Goal: Find specific page/section: Find specific page/section

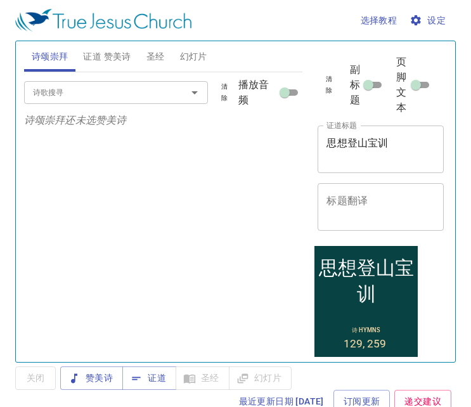
click at [99, 56] on span "证道 赞美诗" at bounding box center [107, 57] width 48 height 16
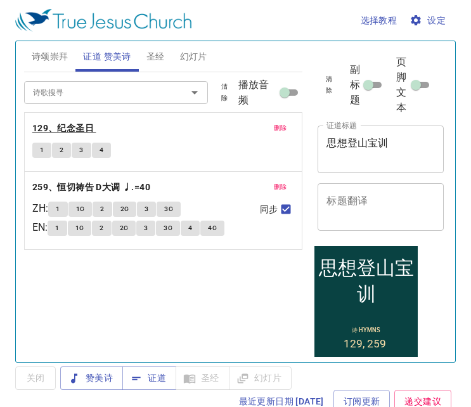
click at [80, 121] on b "129、纪念圣日" at bounding box center [62, 128] width 61 height 16
